Goal: Information Seeking & Learning: Learn about a topic

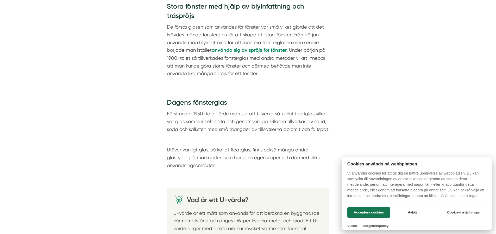
scroll to position [718, 0]
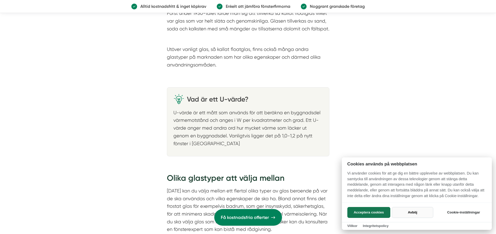
click at [415, 212] on button "Avböj" at bounding box center [412, 212] width 41 height 11
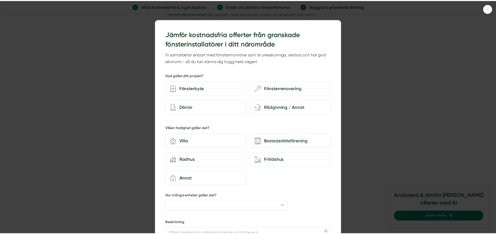
scroll to position [1405, 0]
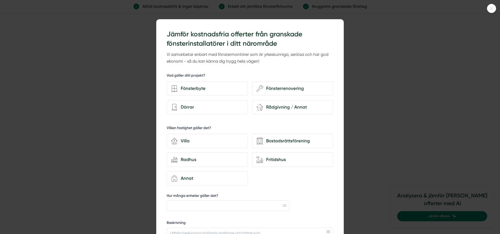
click at [494, 8] on icon at bounding box center [491, 8] width 9 height 3
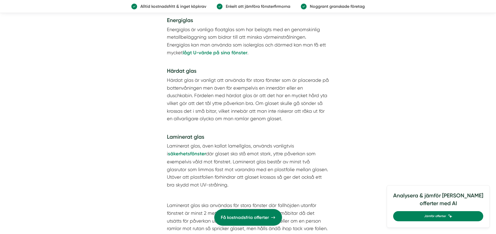
scroll to position [1218, 0]
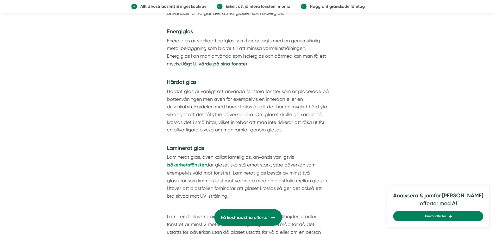
click at [209, 65] on strong "lågt U-värde på sina fönster" at bounding box center [215, 64] width 65 height 6
drag, startPoint x: 182, startPoint y: 172, endPoint x: 174, endPoint y: 170, distance: 7.8
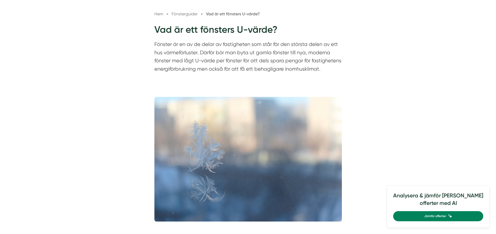
scroll to position [125, 0]
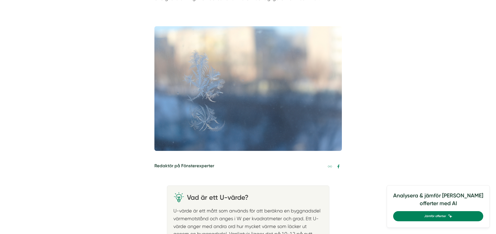
click at [202, 93] on img at bounding box center [247, 88] width 187 height 125
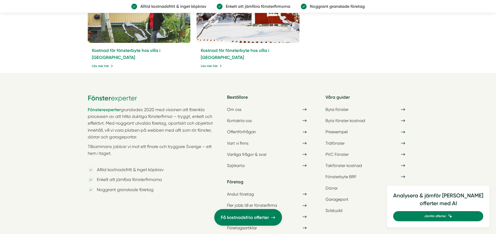
scroll to position [1452, 0]
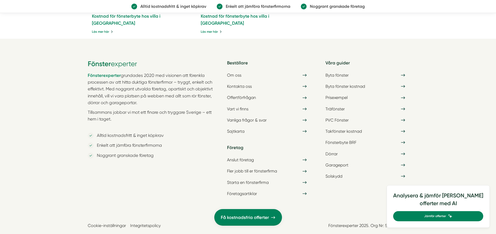
drag, startPoint x: 207, startPoint y: 186, endPoint x: 199, endPoint y: 189, distance: 8.7
